Goal: Task Accomplishment & Management: Manage account settings

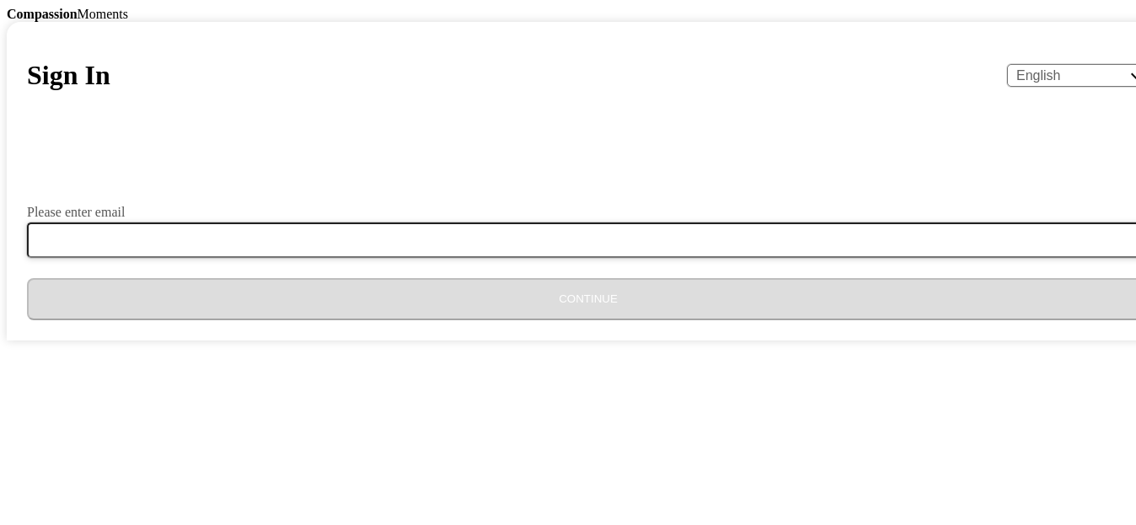
type input "[EMAIL_ADDRESS][DOMAIN_NAME]"
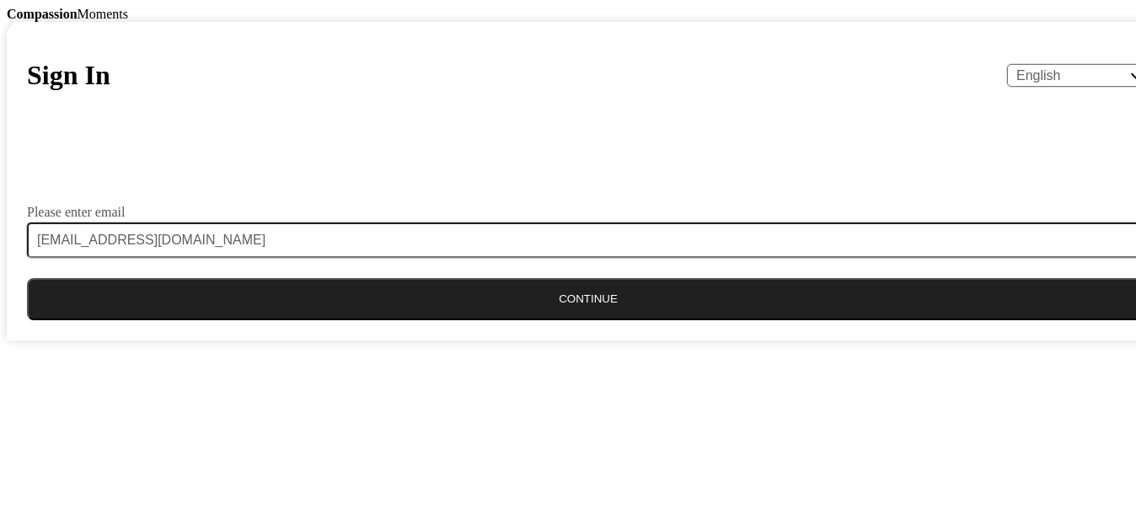
click at [568, 320] on button "Continue" at bounding box center [588, 299] width 1123 height 42
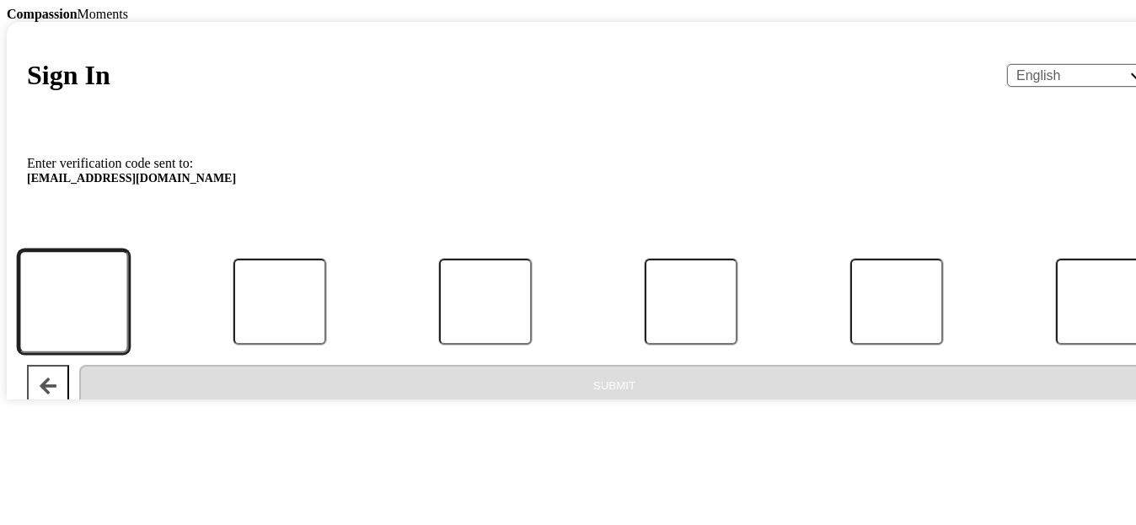
click at [129, 354] on input "Code" at bounding box center [74, 302] width 110 height 104
type input "3"
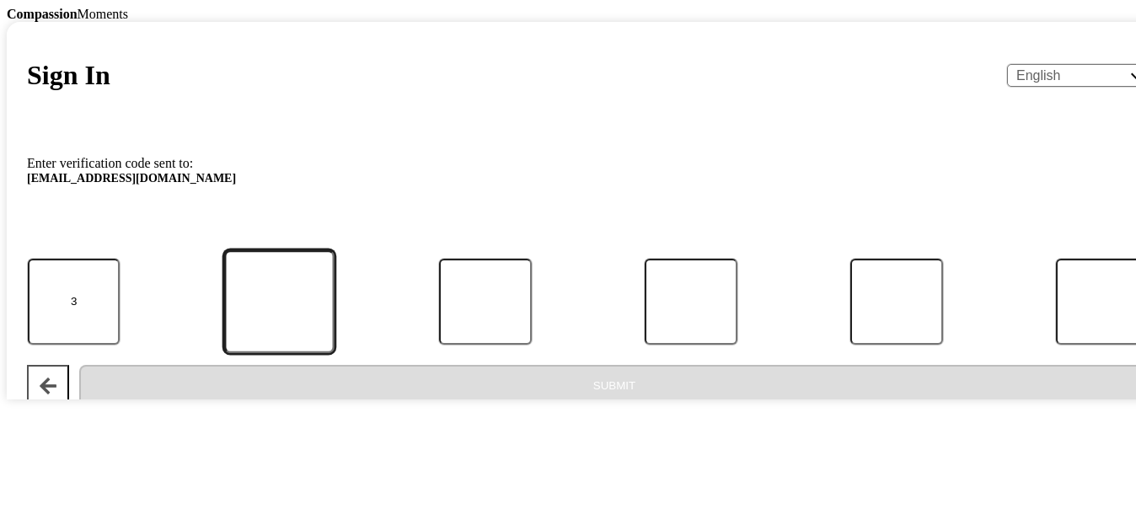
type input "9"
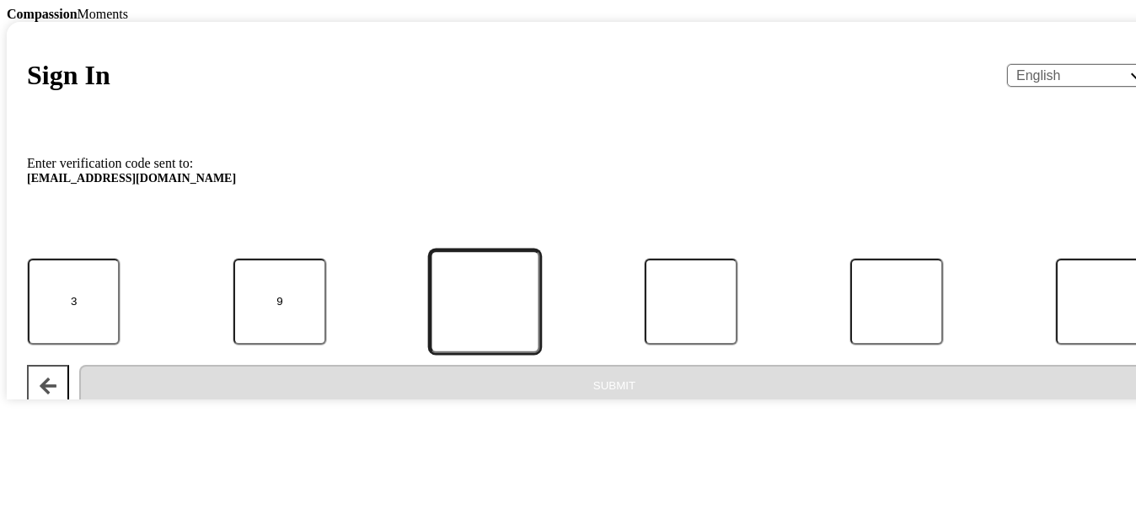
type input "3"
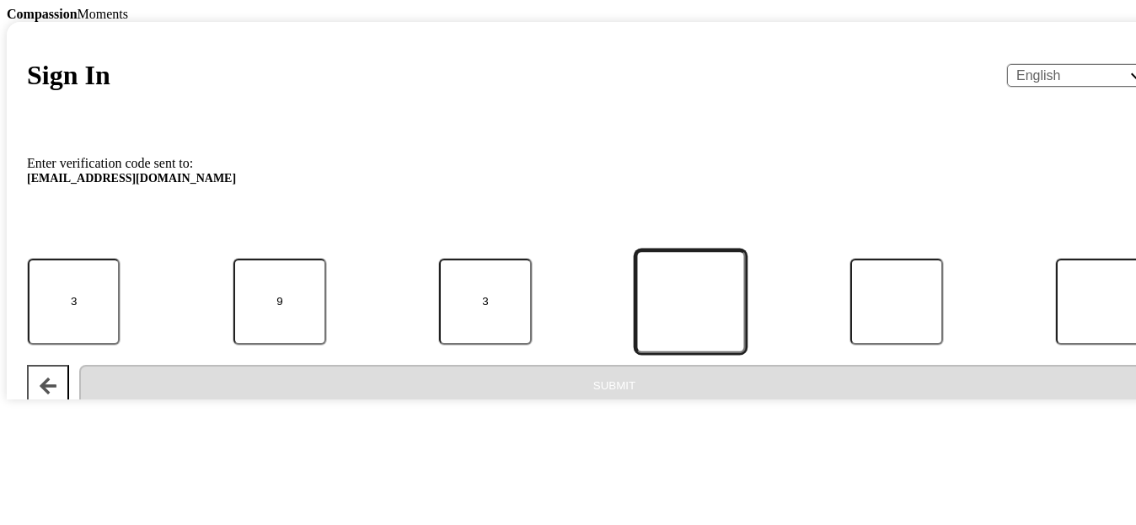
type input "2"
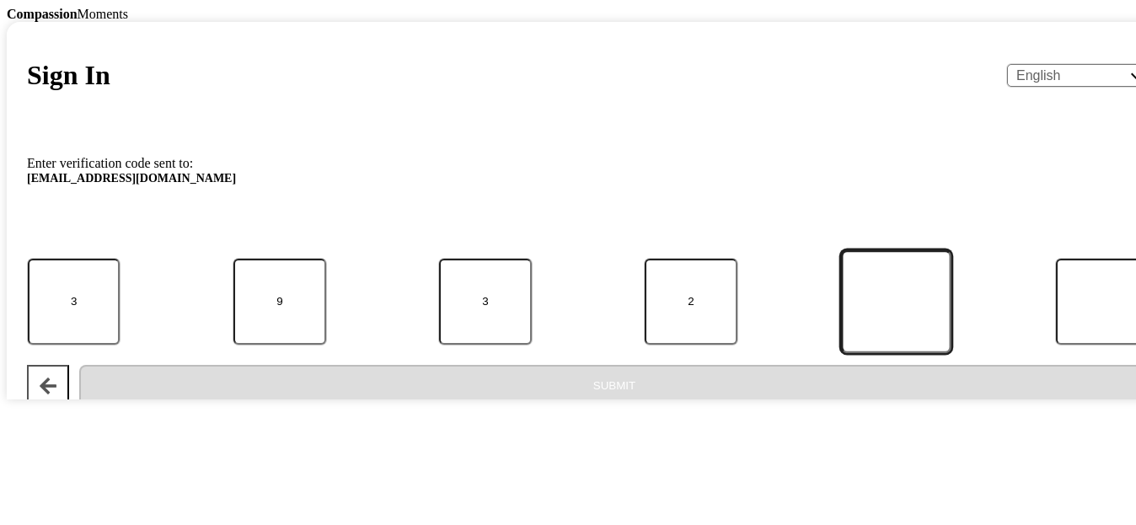
type input "0"
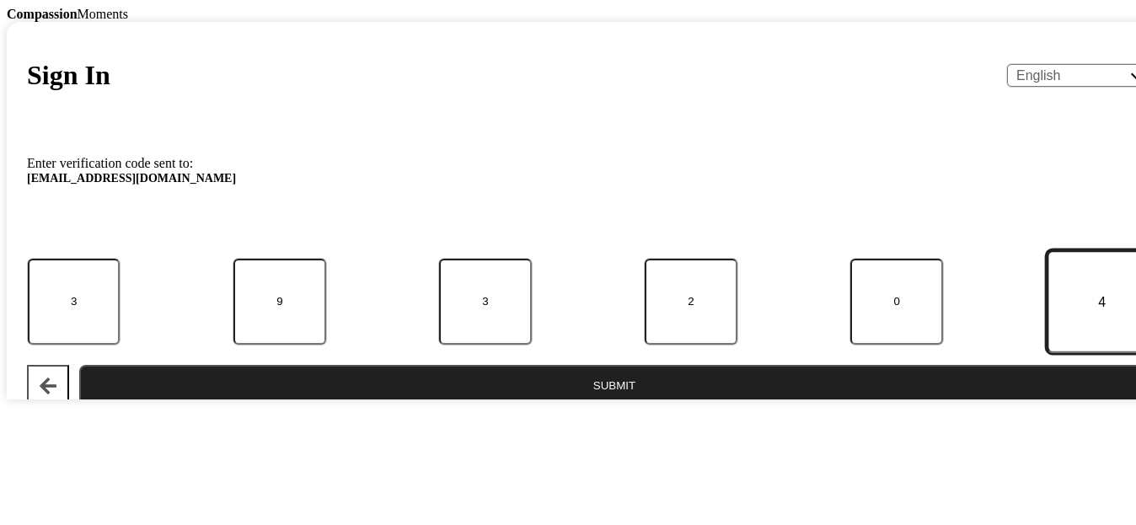
type input "4"
click at [610, 407] on button "Submit" at bounding box center [614, 386] width 1070 height 42
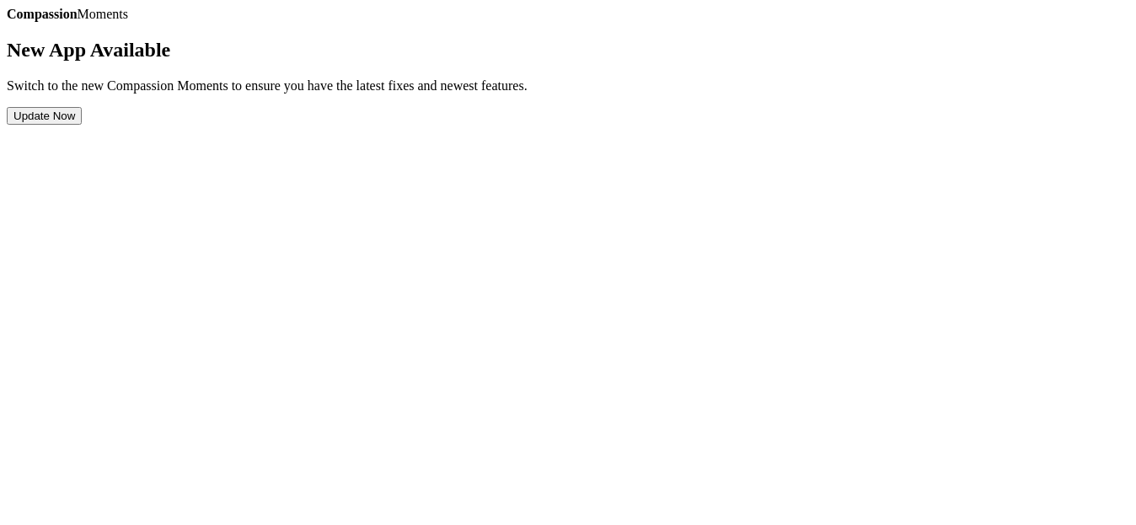
click at [82, 125] on button "Update Now" at bounding box center [44, 116] width 75 height 18
